Goal: Task Accomplishment & Management: Manage account settings

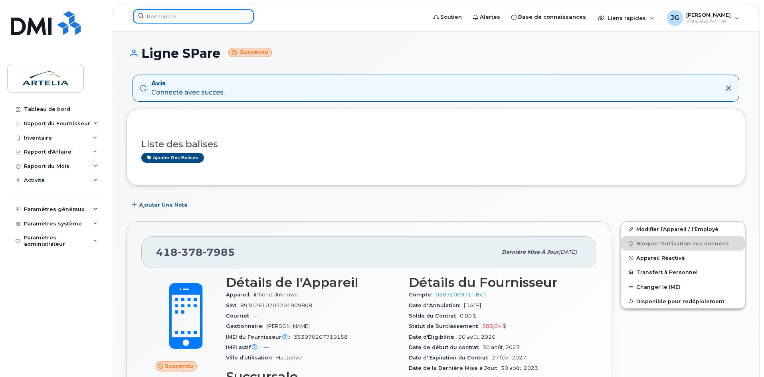
click at [157, 15] on input at bounding box center [193, 16] width 121 height 14
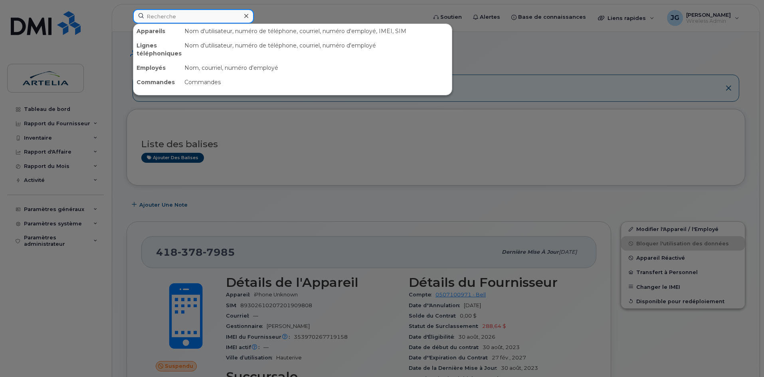
paste input "4384359729"
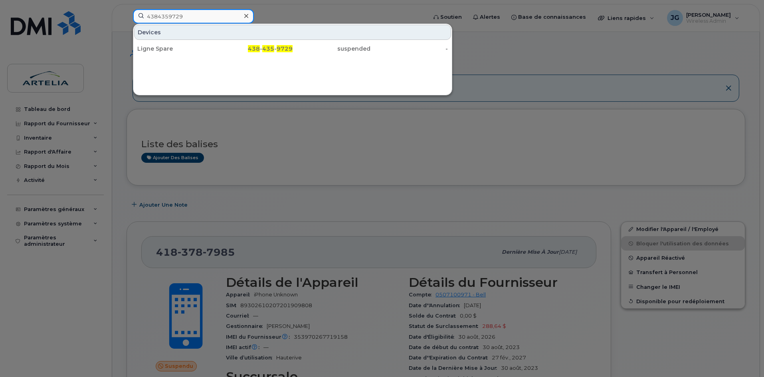
type input "4384359729"
click at [182, 57] on div "Devices Ligne Spare 438 - 435 - 9729 suspended -" at bounding box center [292, 60] width 319 height 72
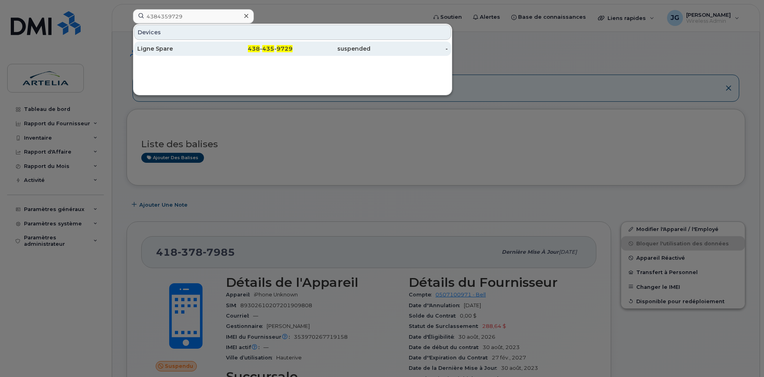
click at [172, 51] on div "Ligne Spare" at bounding box center [176, 49] width 78 height 8
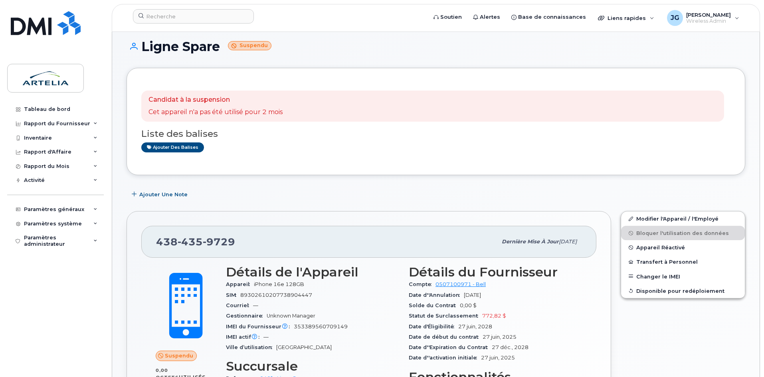
scroll to position [10, 0]
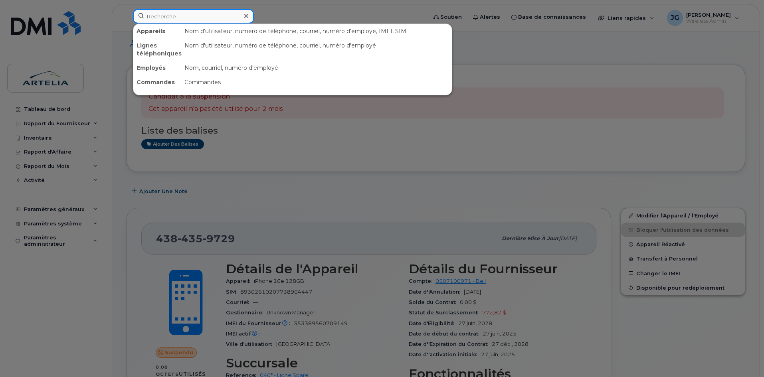
click at [151, 19] on input at bounding box center [193, 16] width 121 height 14
paste input "4384359729"
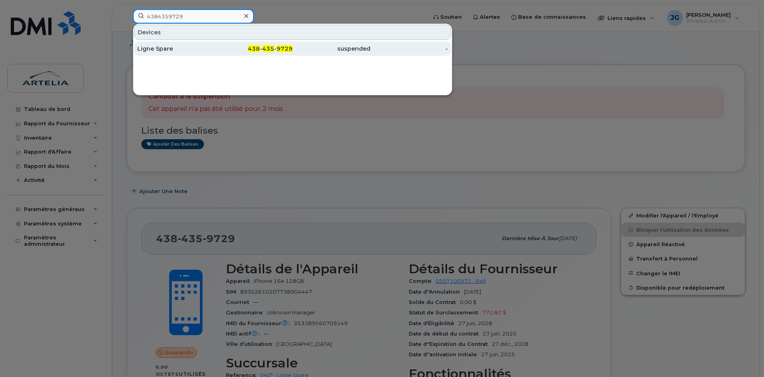
type input "4384359729"
click at [175, 53] on div "Ligne Spare" at bounding box center [176, 48] width 78 height 14
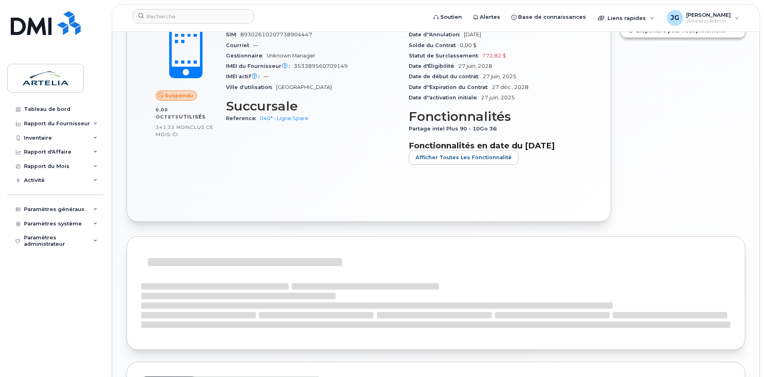
scroll to position [64, 0]
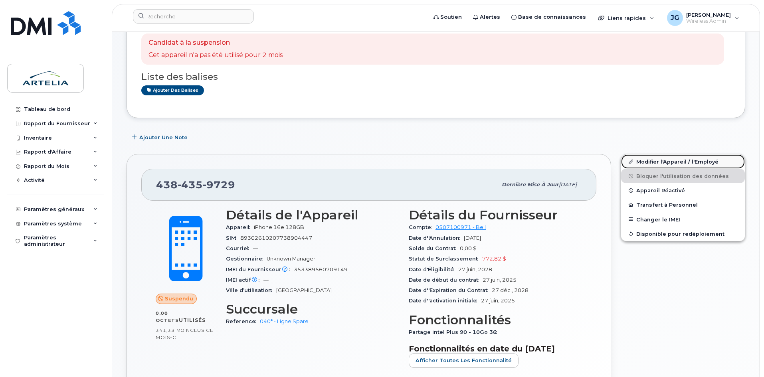
click at [657, 163] on link "Modifier l'Appareil / l'Employé" at bounding box center [683, 161] width 124 height 14
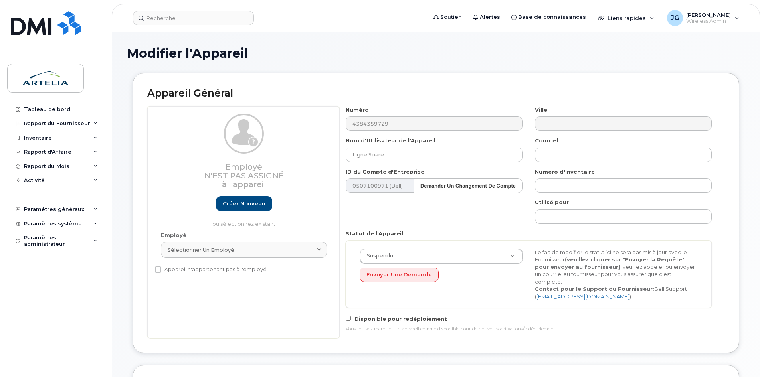
select select "29521960"
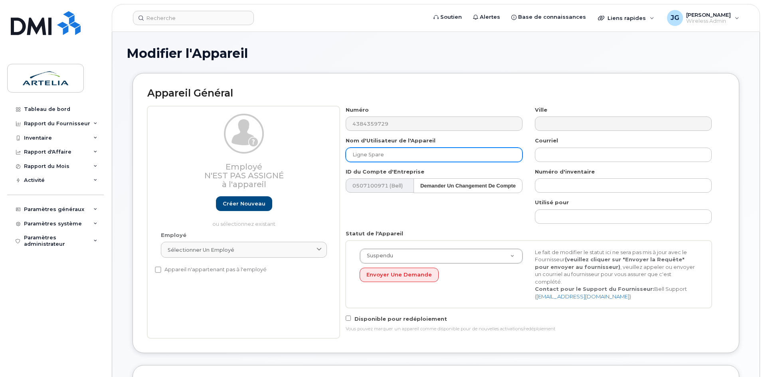
click at [112, 138] on div "Soutien Alertes Base de connaissances Liens rapides Suspendre/Supprimer l’appar…" at bounding box center [436, 373] width 648 height 683
paste input "Monique"
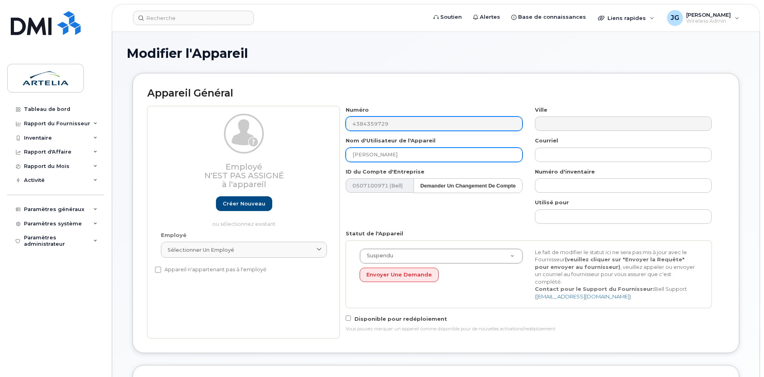
paste input "Desrosiers"
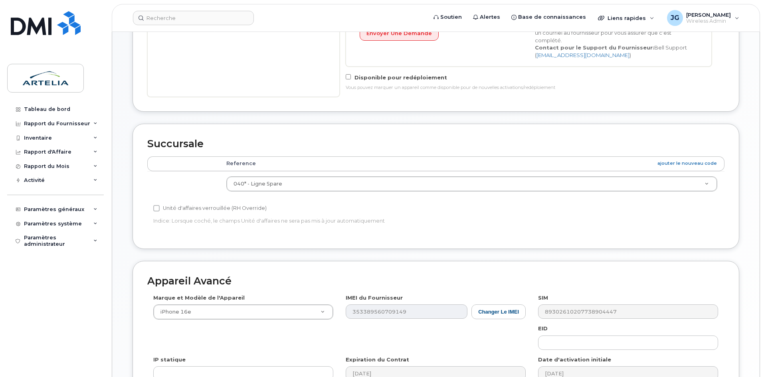
scroll to position [259, 0]
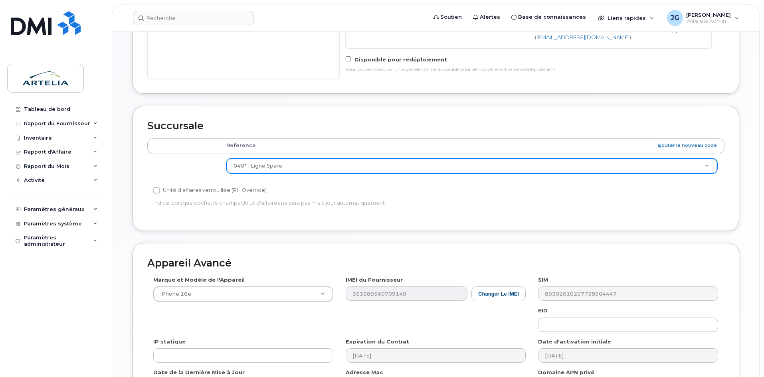
type input "[PERSON_NAME]"
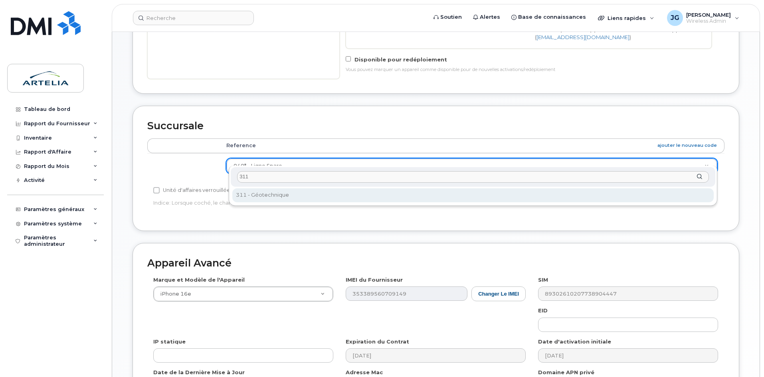
type input "311"
select select "29521994"
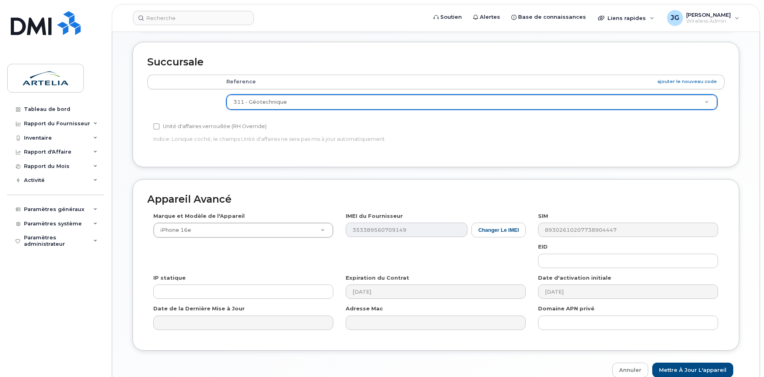
scroll to position [356, 0]
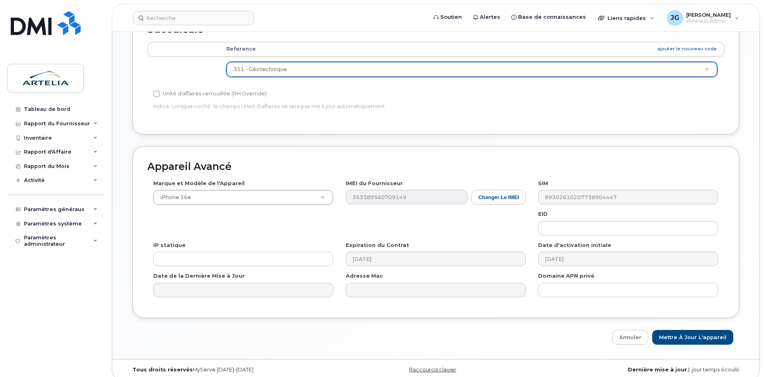
click at [709, 321] on div "Appareil Avancé Marque et Modèle de l'Appareil iPhone 16e Android TCL 502 Watch…" at bounding box center [435, 245] width 618 height 198
click at [713, 331] on input "Mettre à jour l'appareil" at bounding box center [692, 337] width 81 height 15
type input "Sauvegarde..."
